Goal: Information Seeking & Learning: Compare options

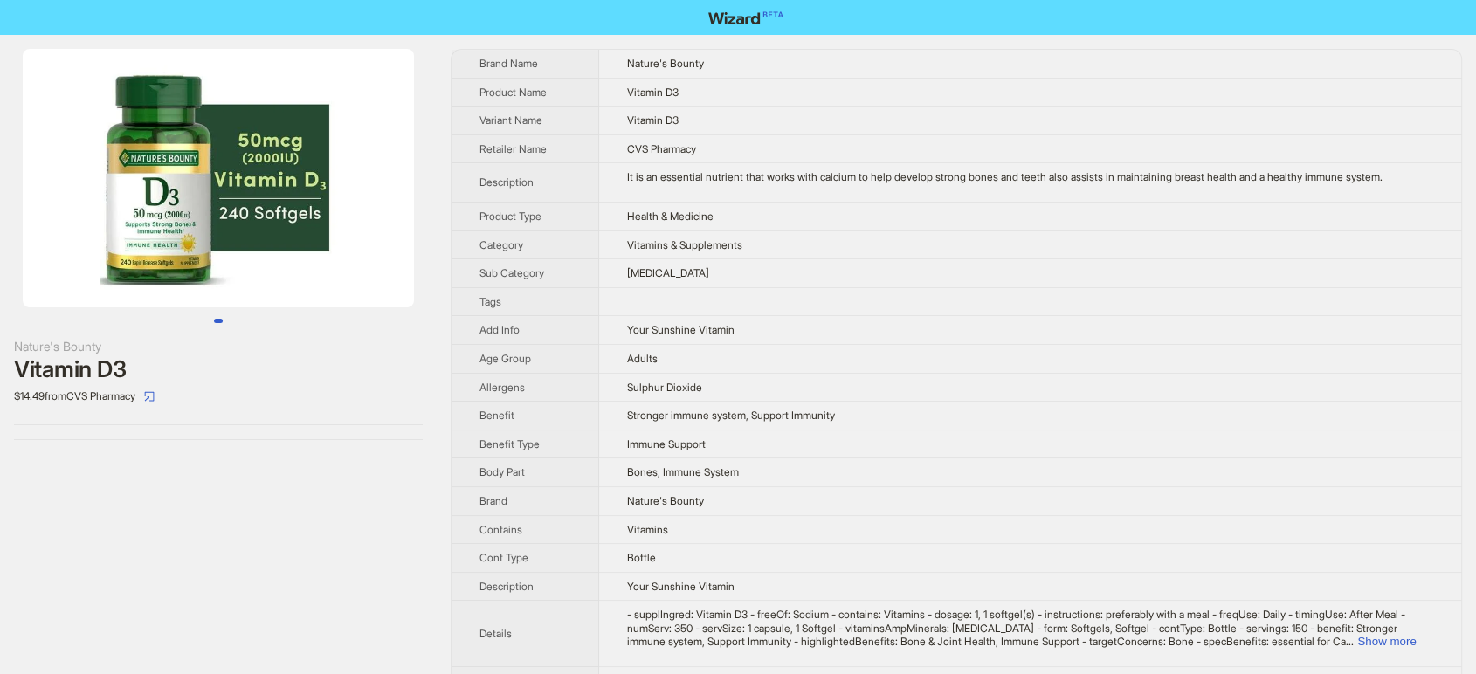
scroll to position [1081, 0]
